Goal: Information Seeking & Learning: Learn about a topic

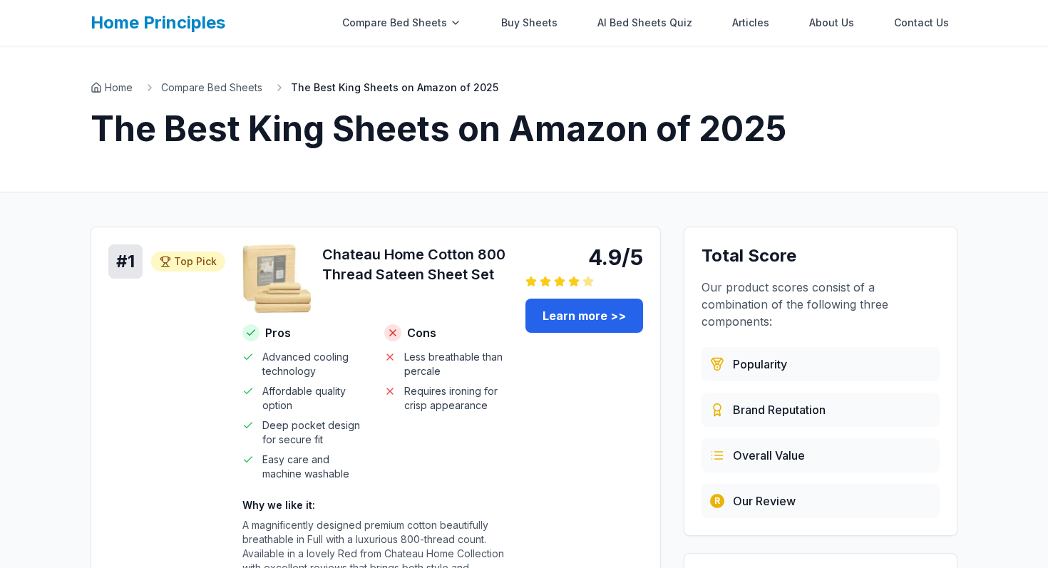
click at [191, 32] on link "Home Principles" at bounding box center [158, 22] width 135 height 21
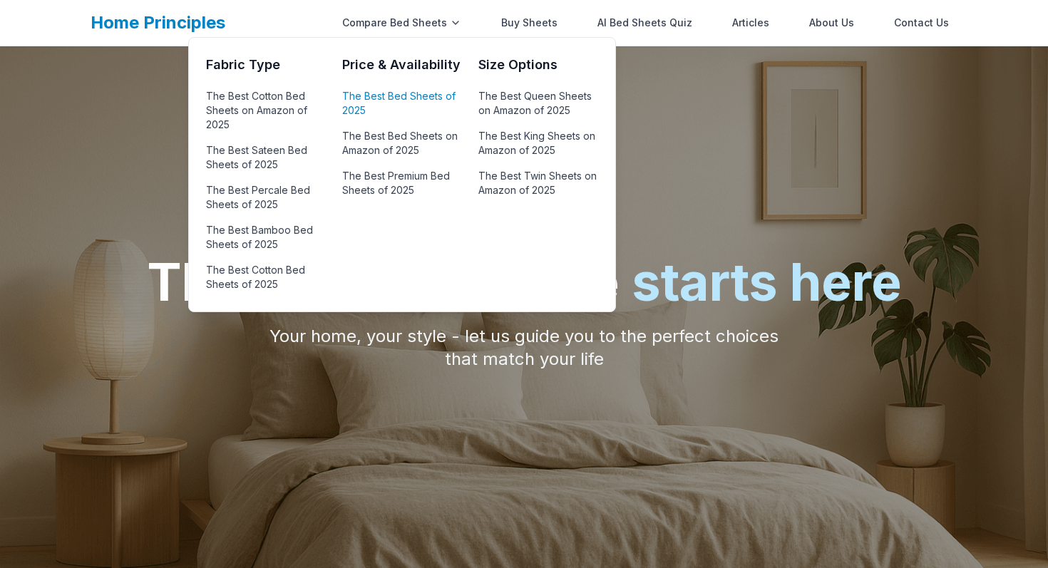
click at [430, 100] on link "The Best Bed Sheets of 2025" at bounding box center [401, 103] width 119 height 34
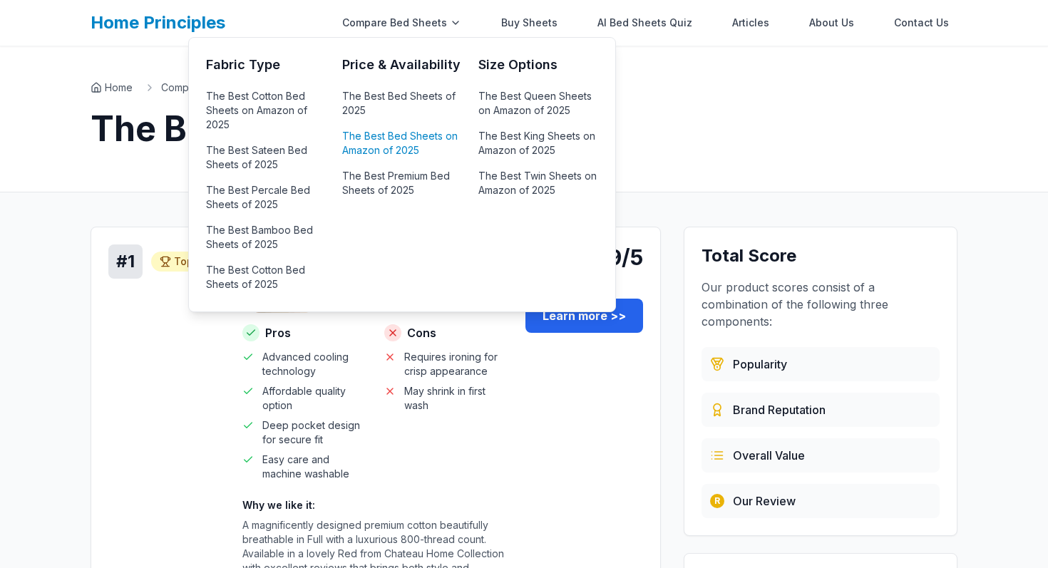
click at [428, 140] on link "The Best Bed Sheets on Amazon of 2025" at bounding box center [401, 143] width 119 height 34
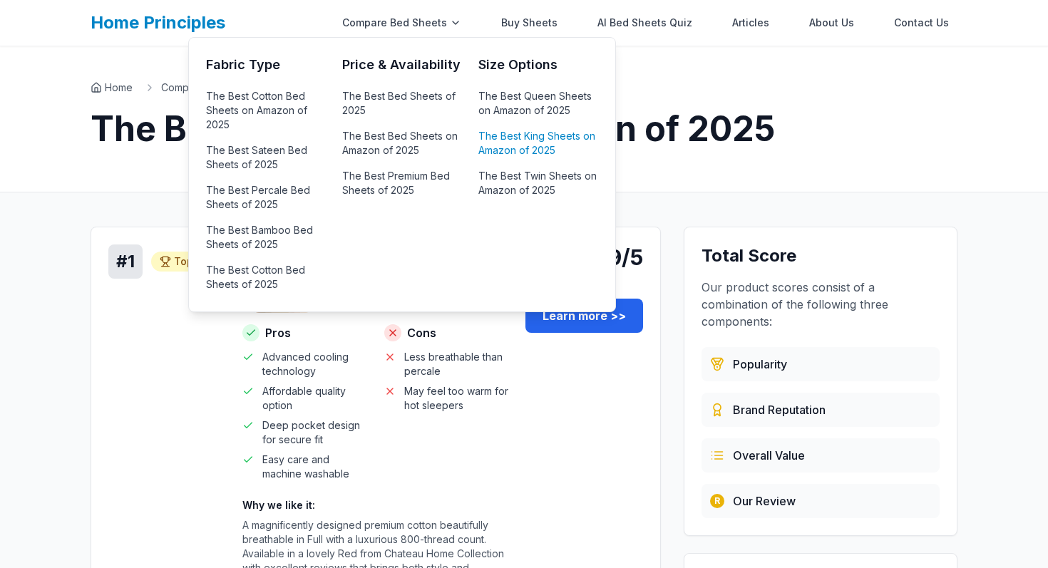
click at [508, 148] on link "The Best King Sheets on Amazon of 2025" at bounding box center [537, 143] width 119 height 34
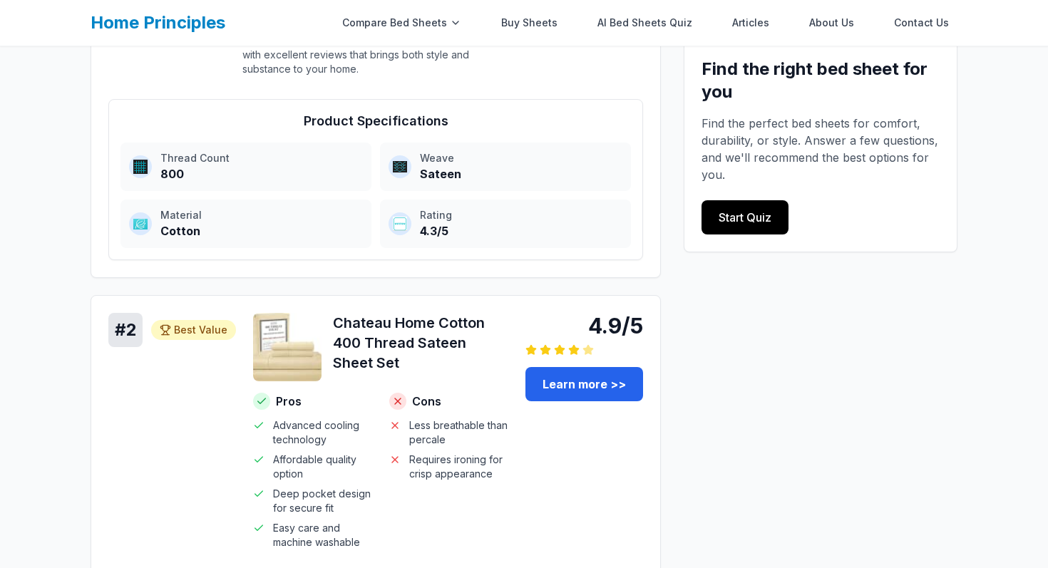
scroll to position [529, 0]
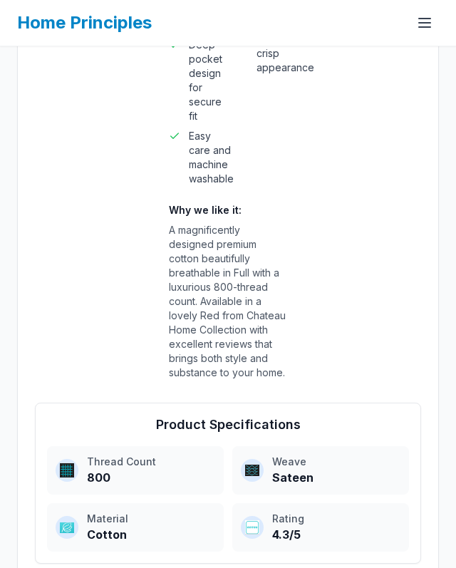
click at [356, 244] on div "# 1 Top Pick Top Pick 4.9/5 Chateau Home Cotton 800 Thread Sateen Sheet Set Pro…" at bounding box center [228, 64] width 386 height 653
